Goal: Information Seeking & Learning: Understand process/instructions

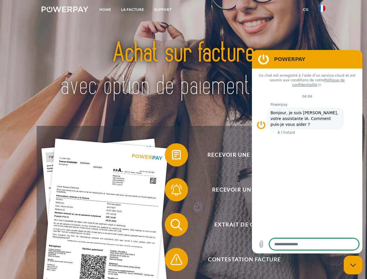
click at [65, 10] on img at bounding box center [65, 9] width 47 height 6
click at [322, 10] on img at bounding box center [322, 8] width 7 height 7
click at [306, 10] on link "CG" at bounding box center [305, 9] width 15 height 10
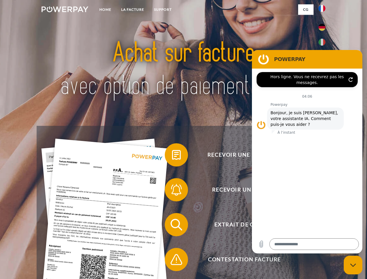
click at [172, 156] on span at bounding box center [167, 154] width 29 height 29
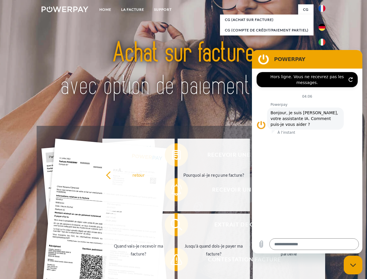
click at [172, 191] on div "Recevoir une facture ? Recevoir un rappel? Extrait de compte retour" at bounding box center [184, 242] width 294 height 233
click at [178, 226] on link "Jusqu'à quand dois-je payer ma facture?" at bounding box center [214, 250] width 72 height 73
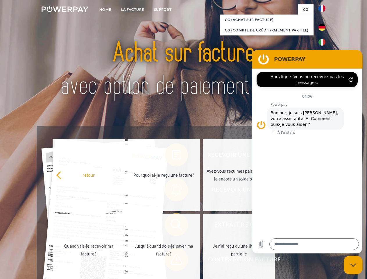
click at [172, 261] on span at bounding box center [167, 259] width 29 height 29
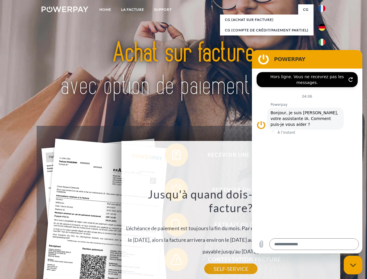
click at [353, 265] on icon "Fermer la fenêtre de messagerie" at bounding box center [353, 265] width 6 height 4
type textarea "*"
